Goal: Information Seeking & Learning: Check status

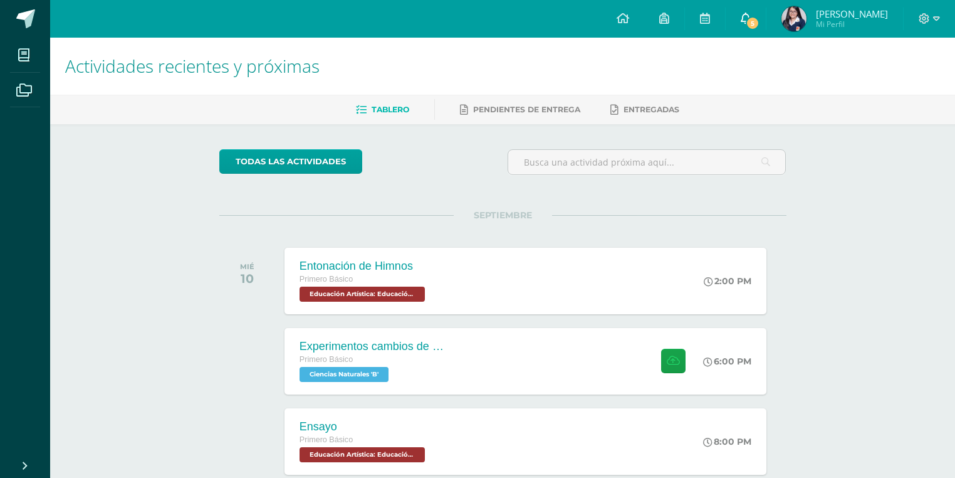
click at [739, 12] on link "5" at bounding box center [746, 19] width 40 height 38
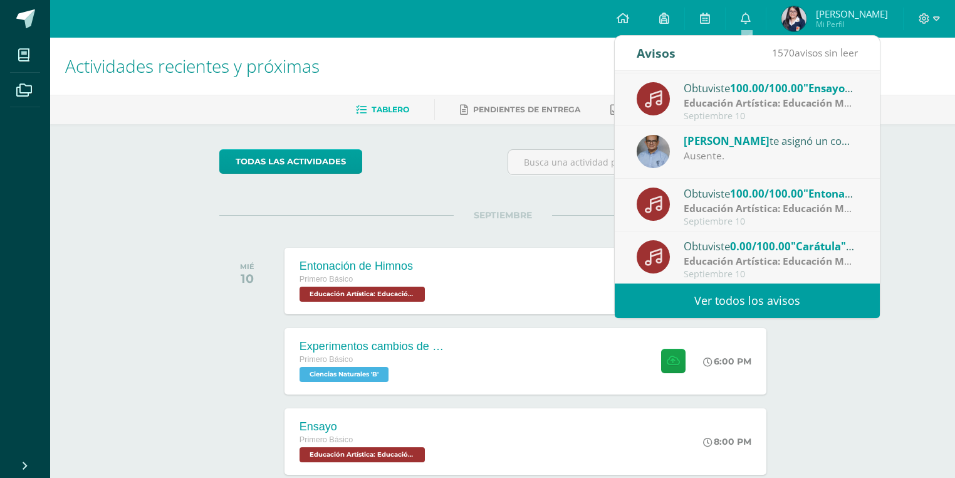
scroll to position [100, 0]
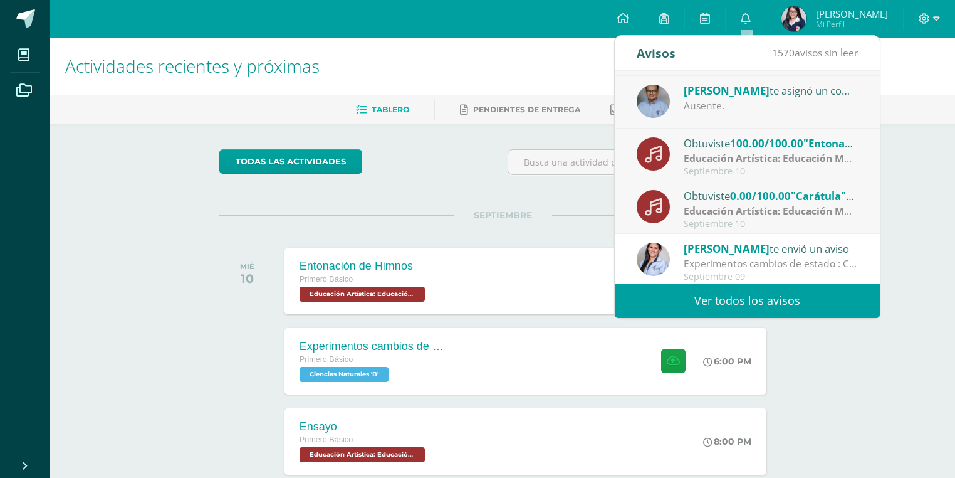
click at [727, 193] on div "Obtuviste 0.00/100.00 "Carátula" en Educación Artística: Educación Musical" at bounding box center [771, 195] width 174 height 16
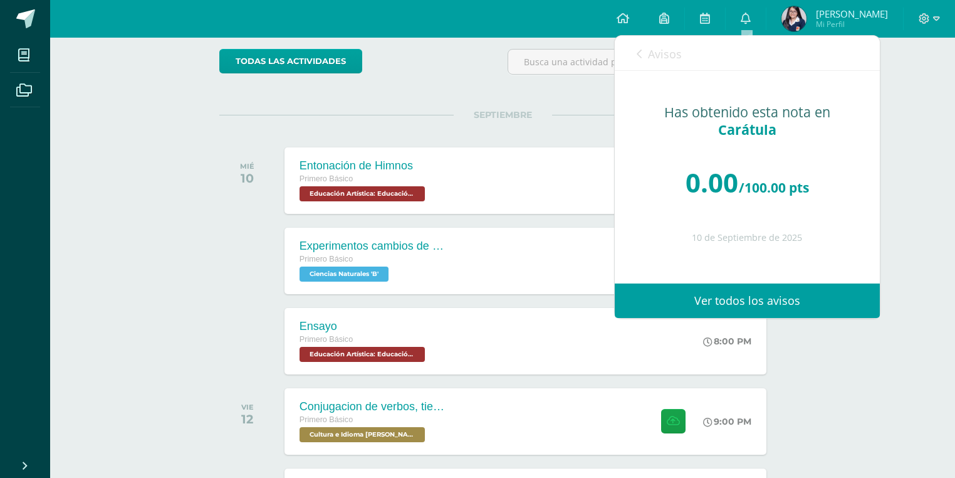
click at [675, 56] on span "Avisos" at bounding box center [665, 53] width 34 height 15
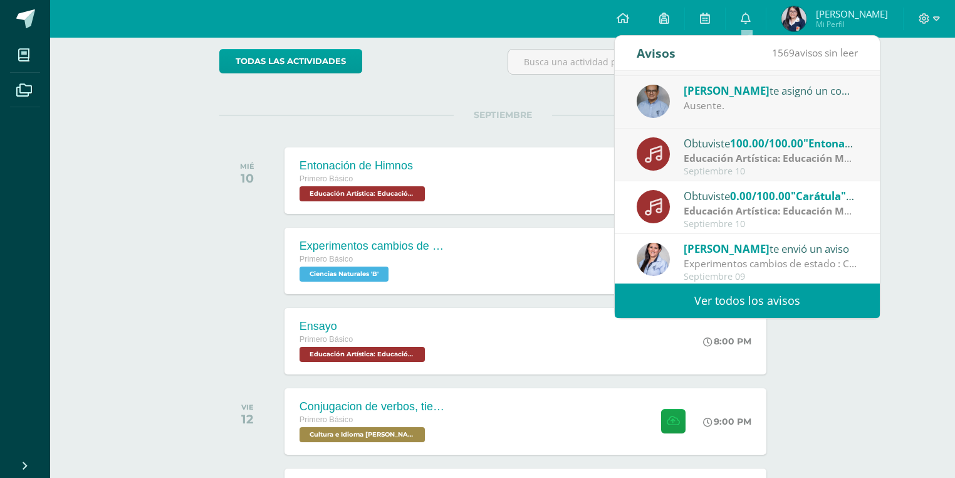
click at [689, 146] on div "Obtuviste 100.00/100.00 "Entonación de Himnos" en Educación Artística: Educació…" at bounding box center [771, 143] width 174 height 16
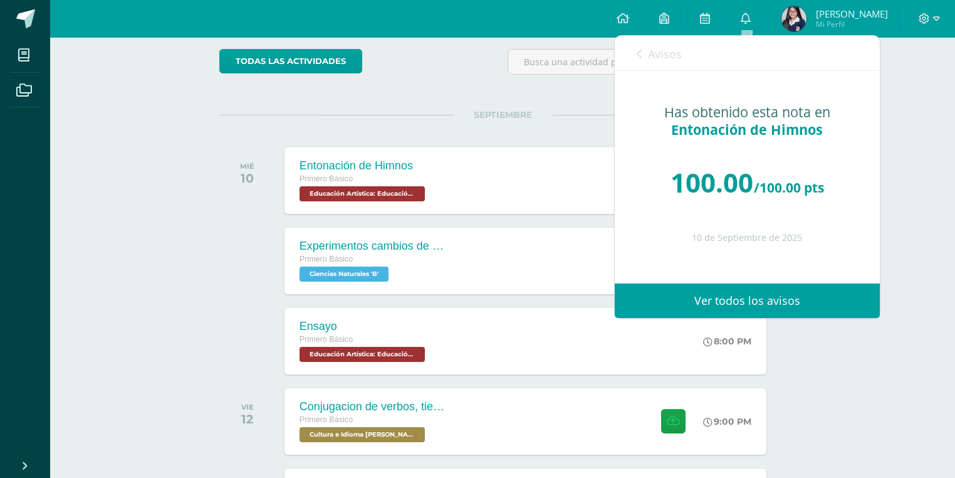
click at [669, 55] on span "Avisos" at bounding box center [665, 53] width 34 height 15
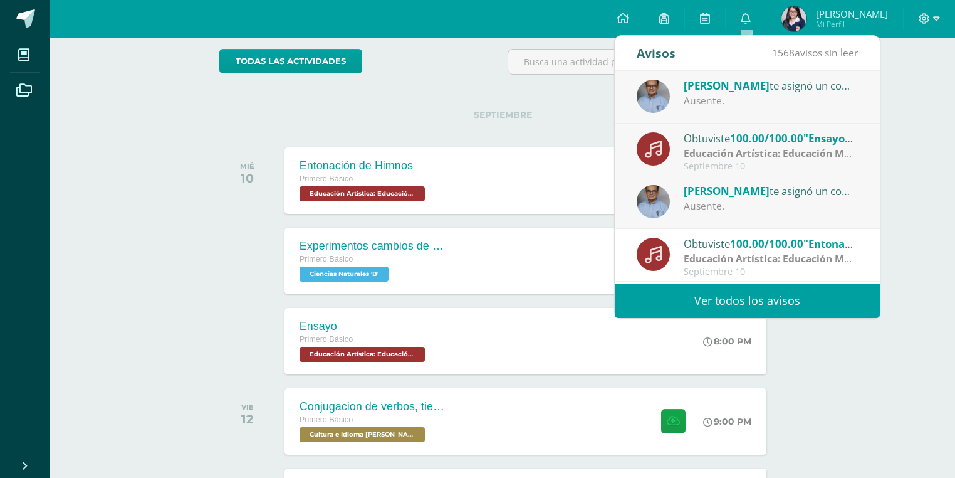
scroll to position [0, 0]
click at [748, 147] on strong "Educación Artística: Educación Musical" at bounding box center [778, 153] width 189 height 14
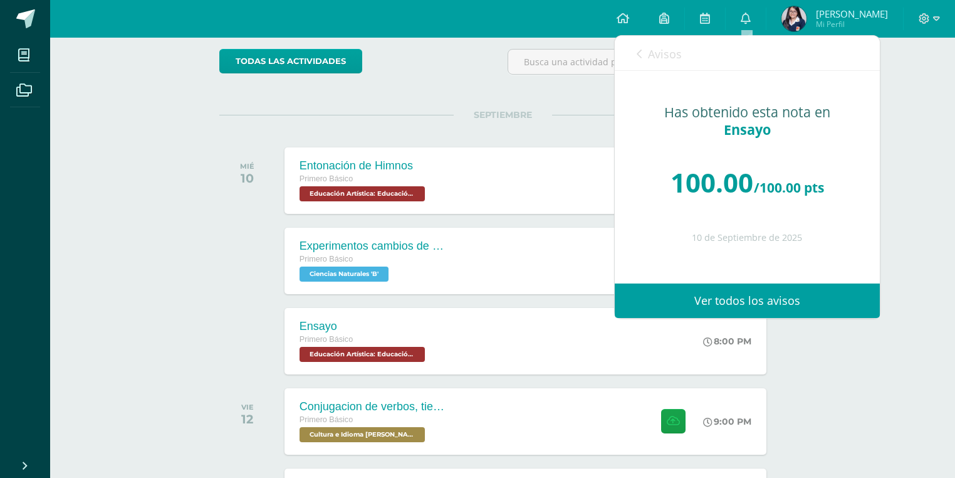
click at [657, 49] on span "Avisos" at bounding box center [665, 53] width 34 height 15
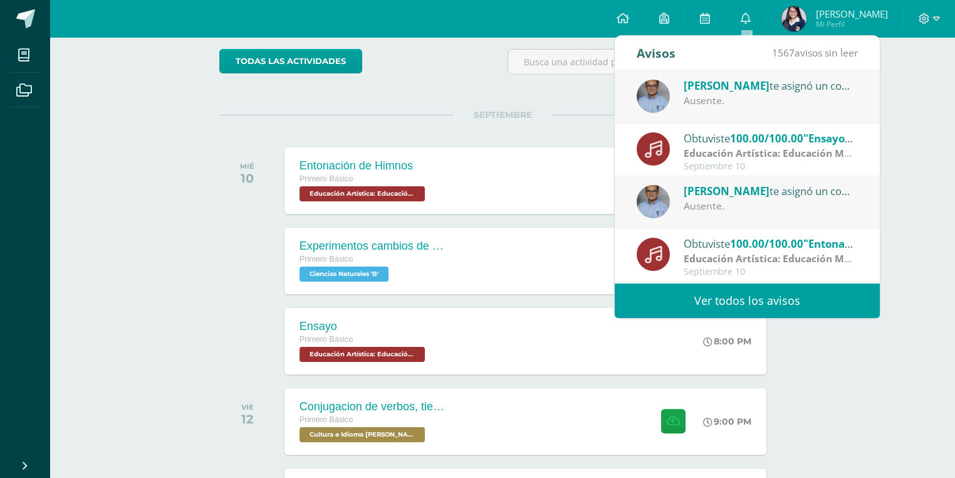
click at [713, 83] on span "Byron Castillo" at bounding box center [727, 85] width 86 height 14
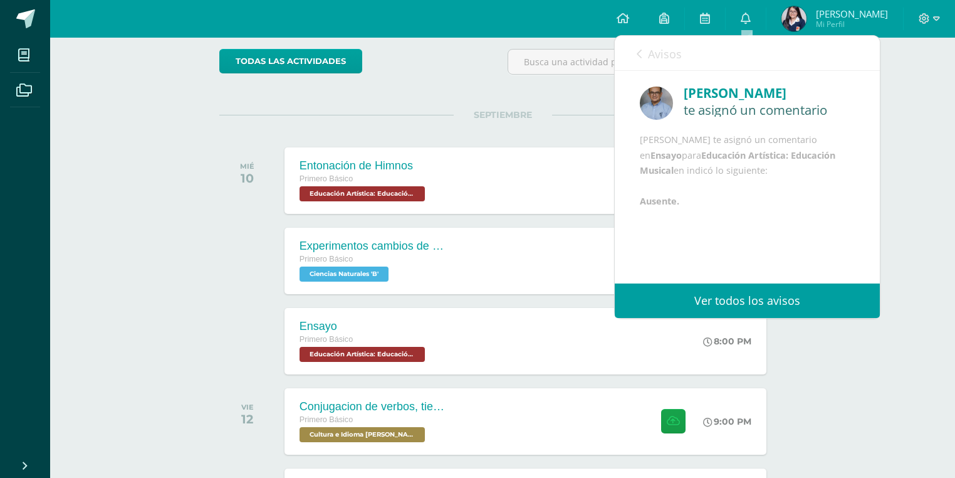
click at [667, 52] on span "Avisos" at bounding box center [665, 53] width 34 height 15
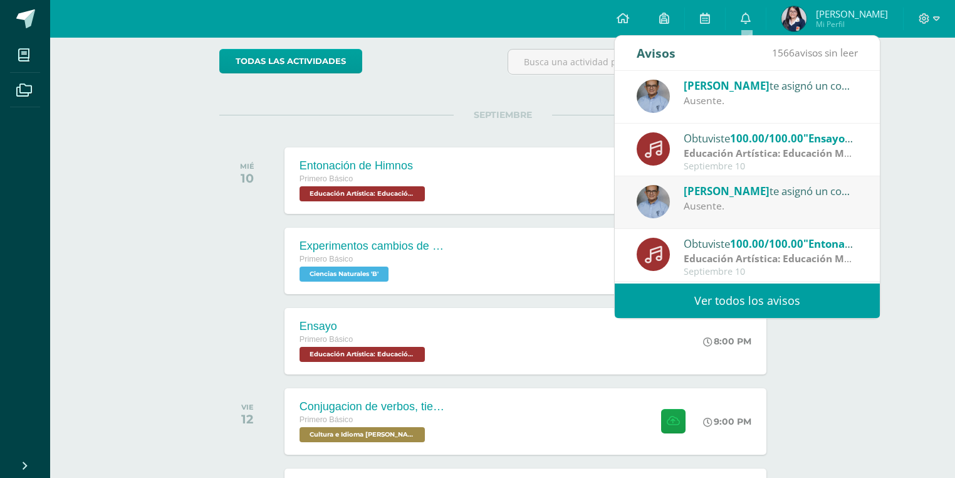
click at [688, 197] on div "Byron Castillo te asignó un comentario en 'Entonación de Himnos' para 'Educació…" at bounding box center [771, 190] width 174 height 16
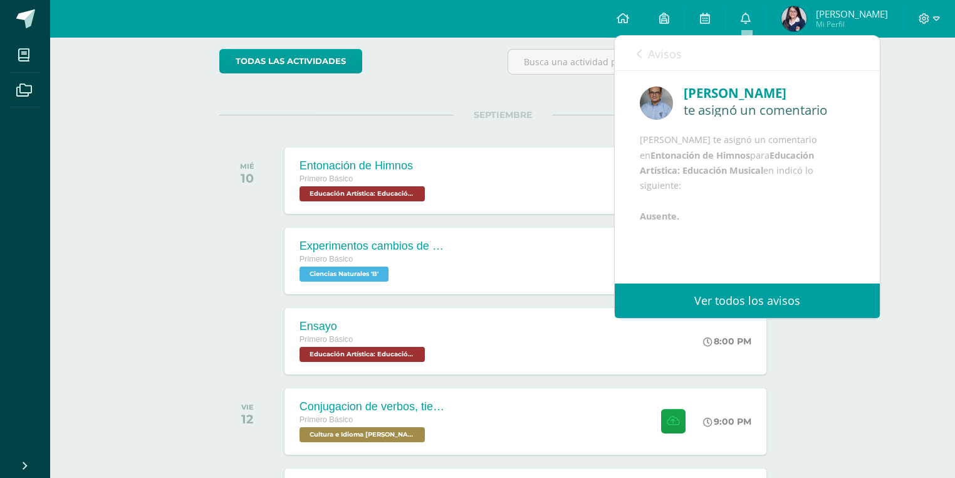
click at [651, 62] on link "Avisos" at bounding box center [659, 54] width 45 height 36
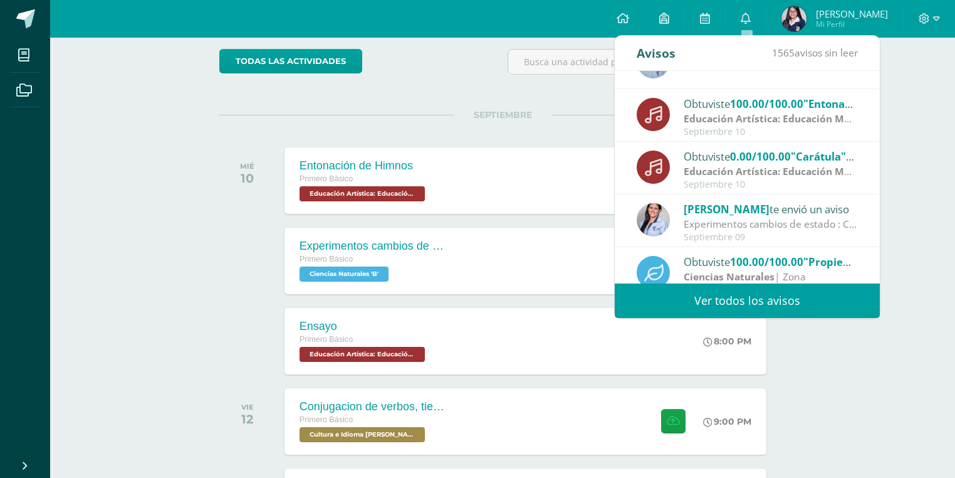
scroll to position [150, 0]
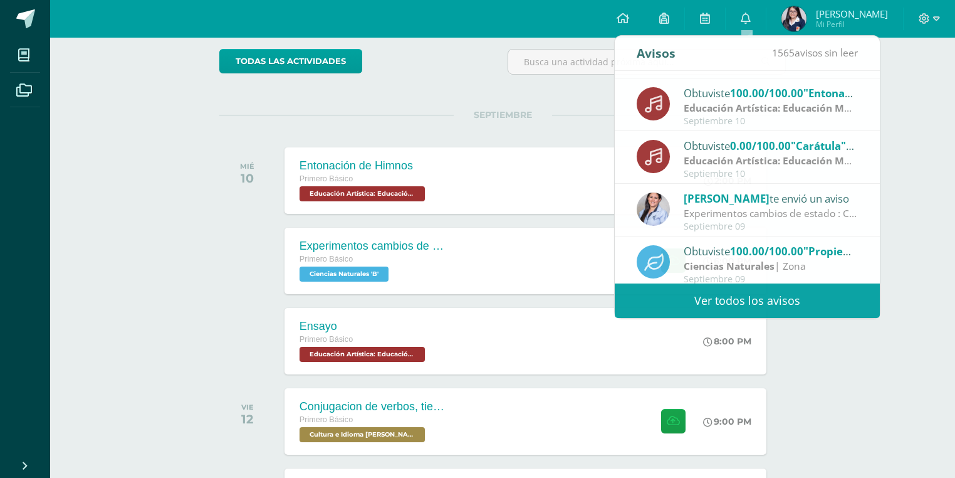
click at [486, 95] on div "todas las Actividades No tienes actividades Échale un vistazo a los demás perío…" at bounding box center [502, 395] width 617 height 743
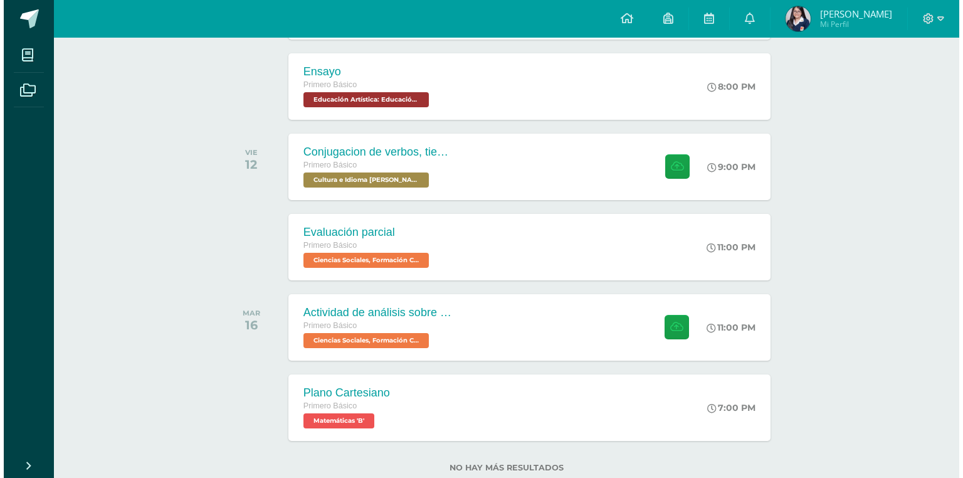
scroll to position [288, 0]
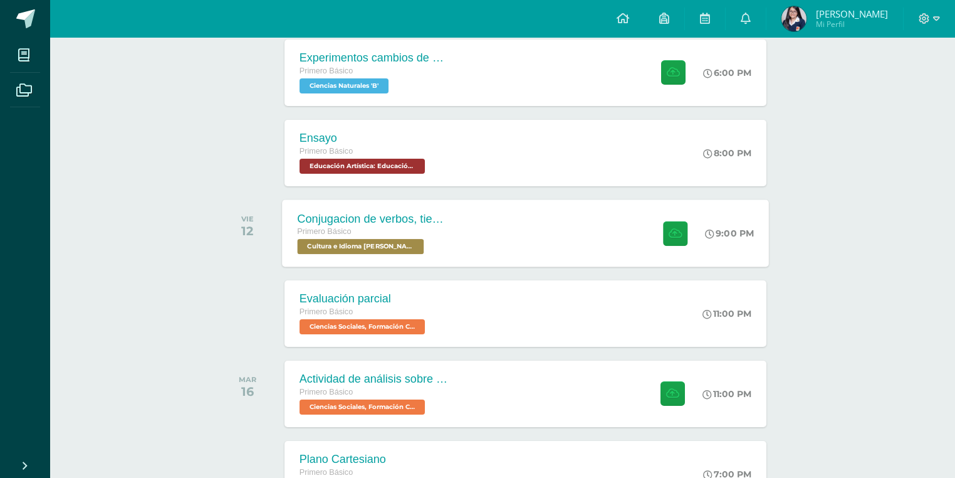
click at [443, 216] on div "Conjugacion de verbos, tiempo pasado en Kaqchikel" at bounding box center [373, 218] width 152 height 13
